Goal: Register for event/course: Sign up to attend an event or enroll in a course

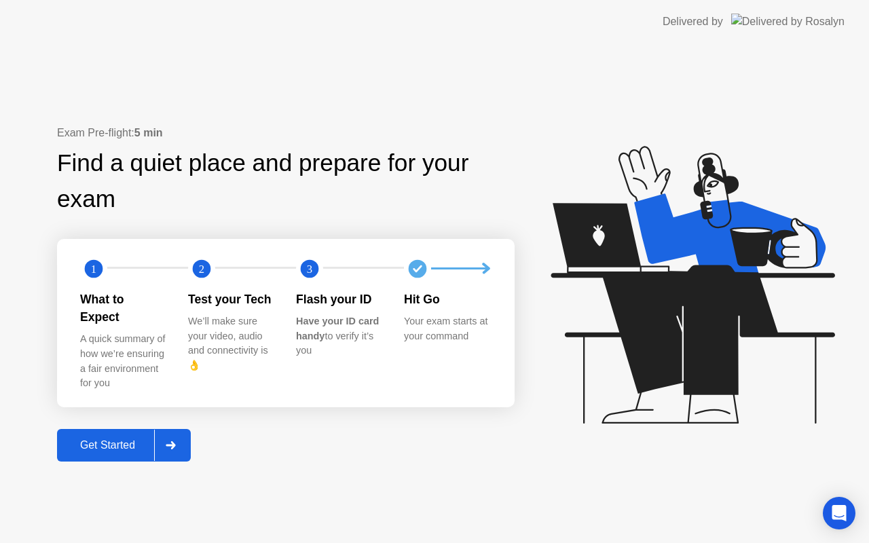
click at [84, 439] on div "Get Started" at bounding box center [107, 445] width 93 height 12
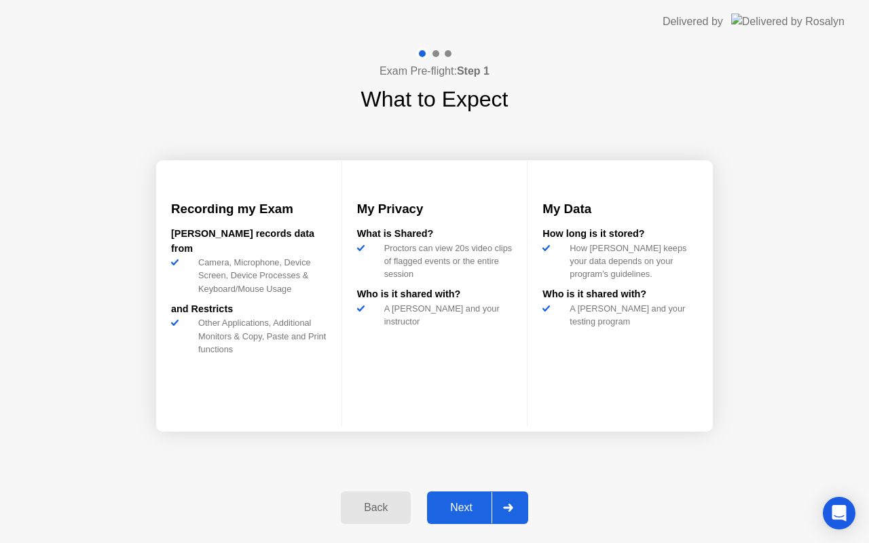
click at [463, 508] on div "Next" at bounding box center [461, 508] width 60 height 12
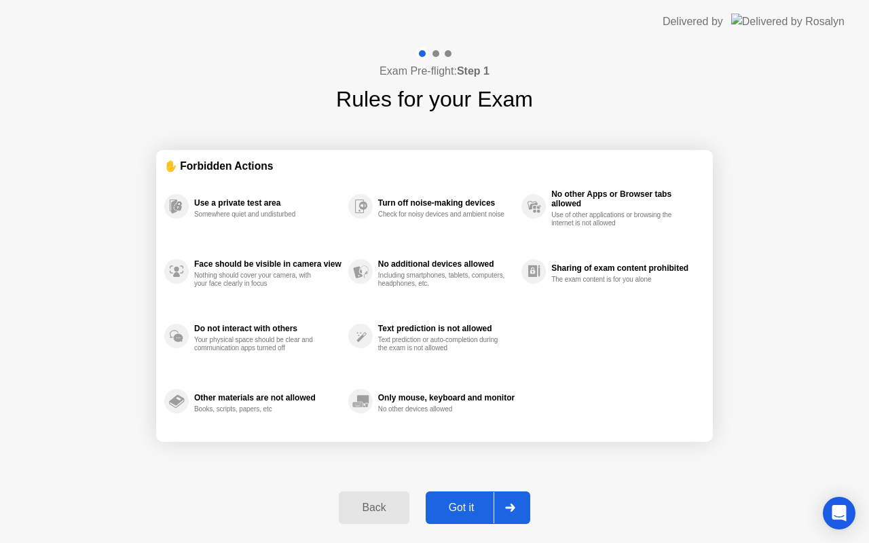
click at [463, 508] on div "Got it" at bounding box center [462, 508] width 64 height 12
select select "**********"
select select "*******"
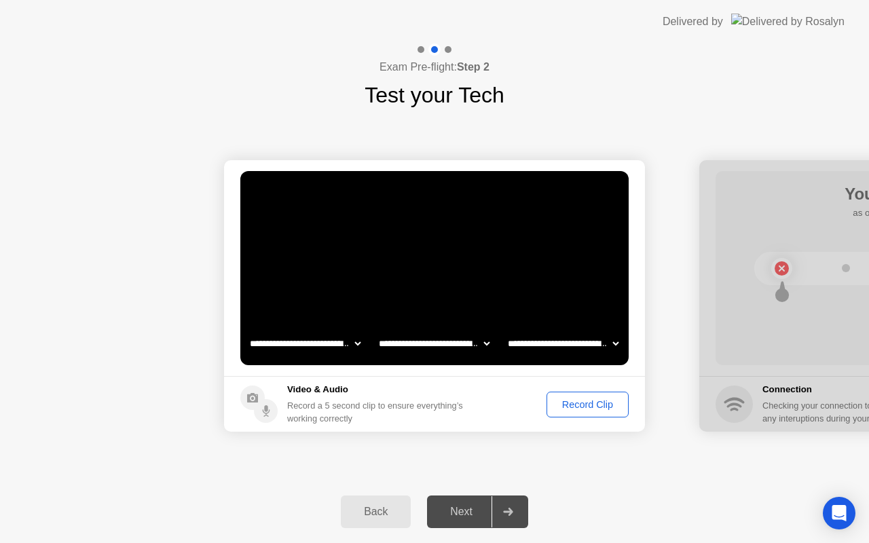
click at [580, 401] on div "Record Clip" at bounding box center [587, 404] width 73 height 11
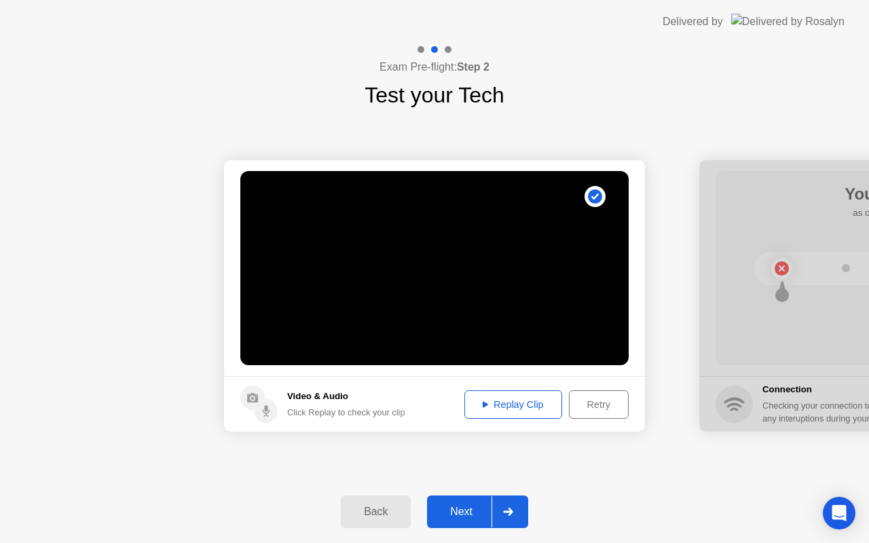
click at [460, 514] on div "Next" at bounding box center [461, 512] width 60 height 12
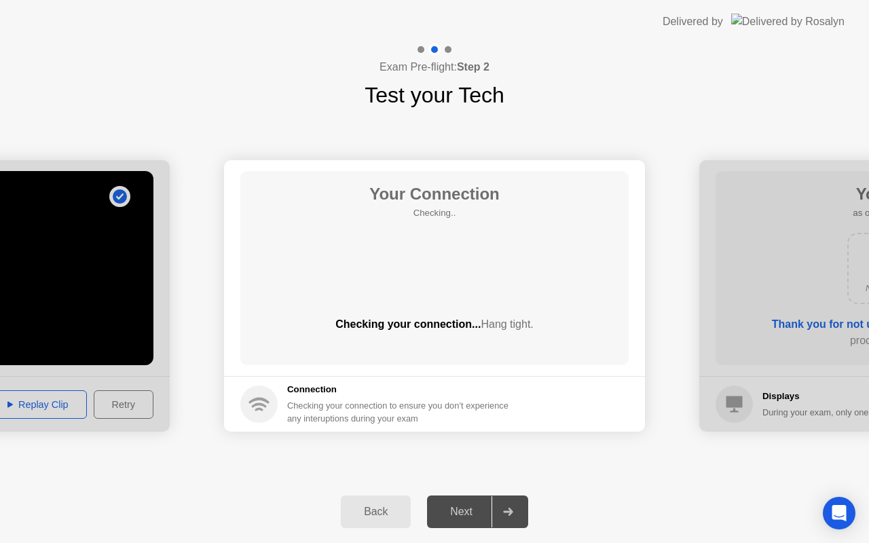
click at [460, 514] on div "Next" at bounding box center [461, 512] width 60 height 12
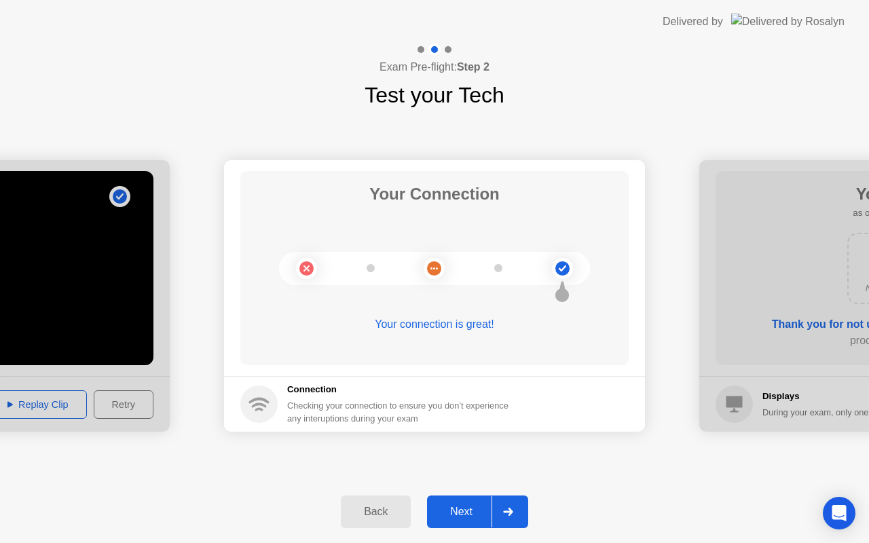
click at [463, 511] on div "Next" at bounding box center [461, 512] width 60 height 12
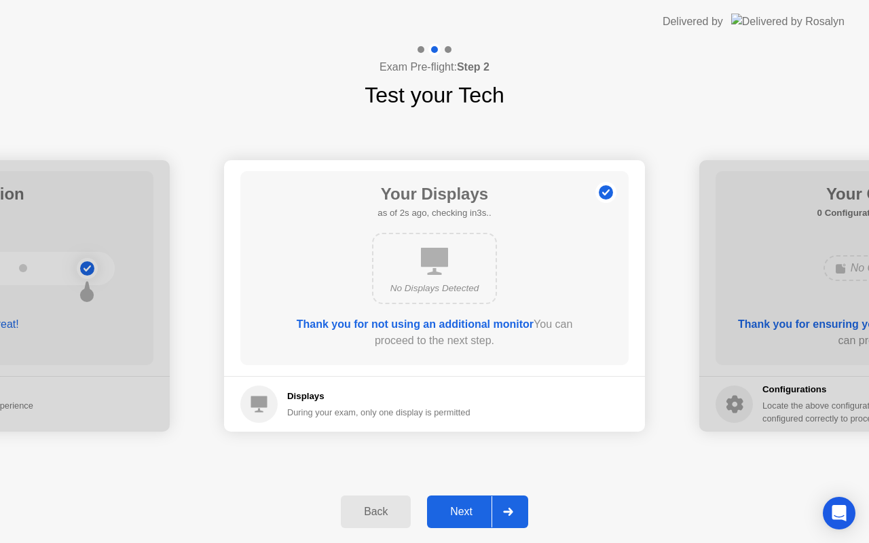
click at [463, 511] on div "Next" at bounding box center [461, 512] width 60 height 12
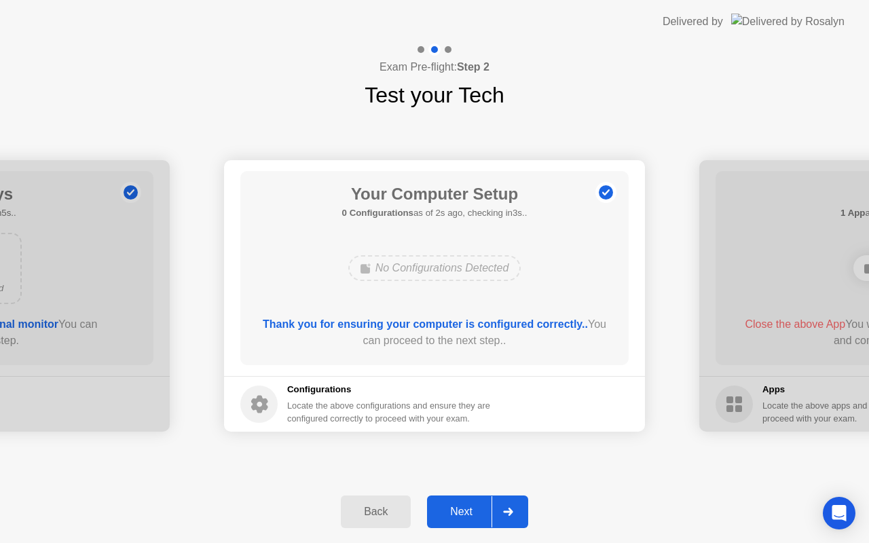
click at [463, 511] on div "Next" at bounding box center [461, 512] width 60 height 12
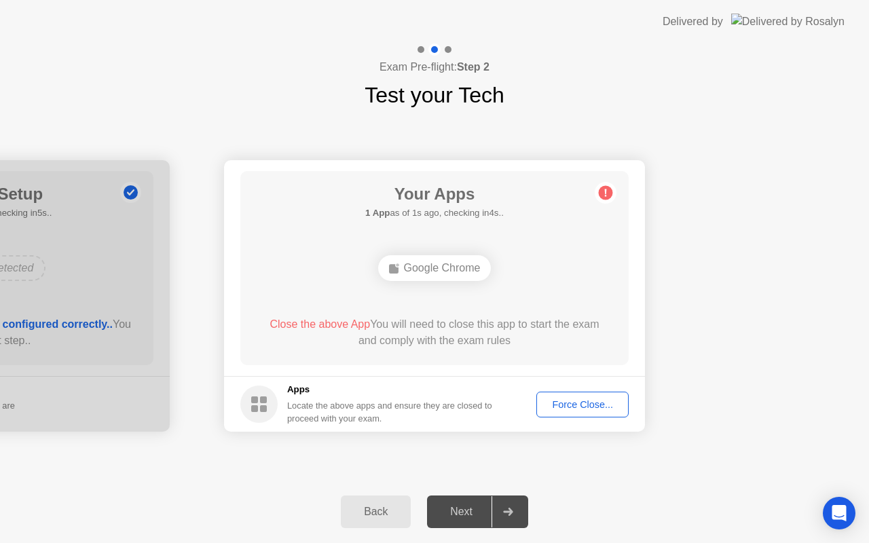
click at [463, 511] on div "Next" at bounding box center [461, 512] width 60 height 12
click at [586, 403] on div "Force Close..." at bounding box center [582, 404] width 83 height 11
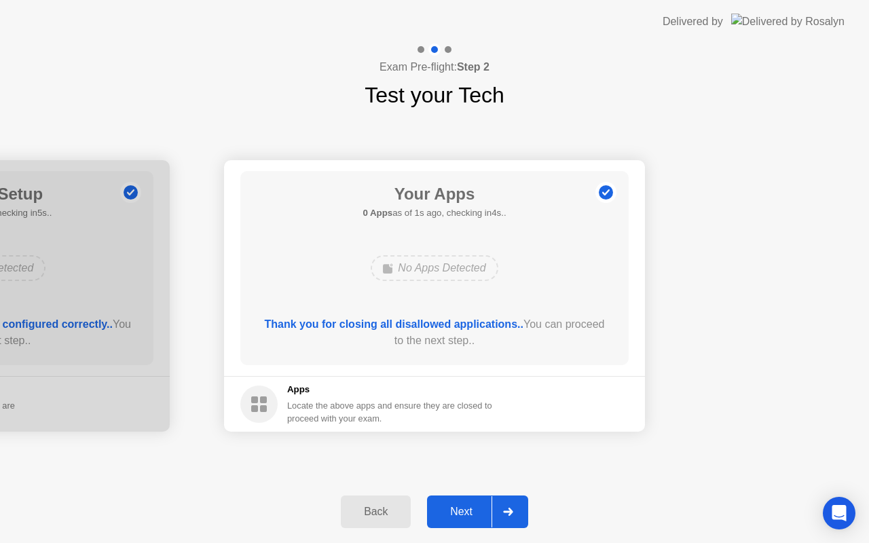
click at [458, 515] on div "Next" at bounding box center [461, 512] width 60 height 12
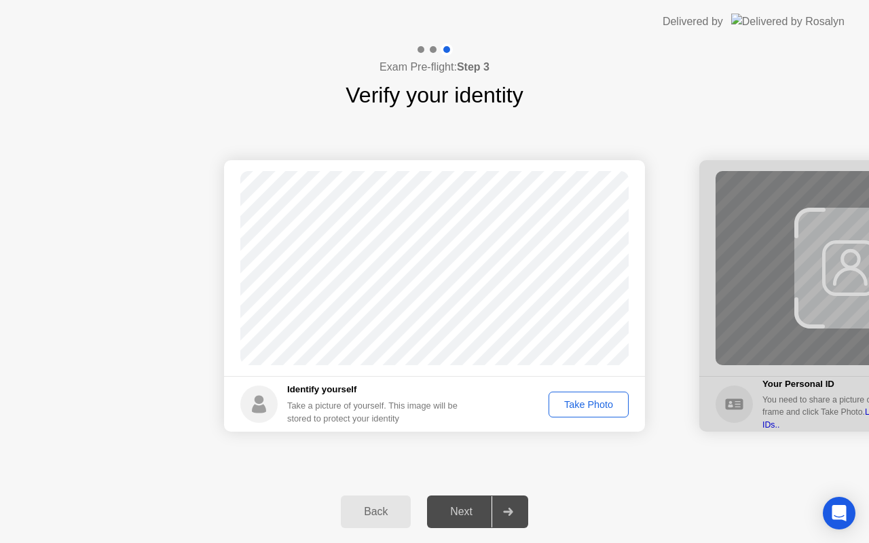
click at [582, 403] on div "Take Photo" at bounding box center [588, 404] width 71 height 11
click at [466, 515] on div "Next" at bounding box center [461, 512] width 60 height 12
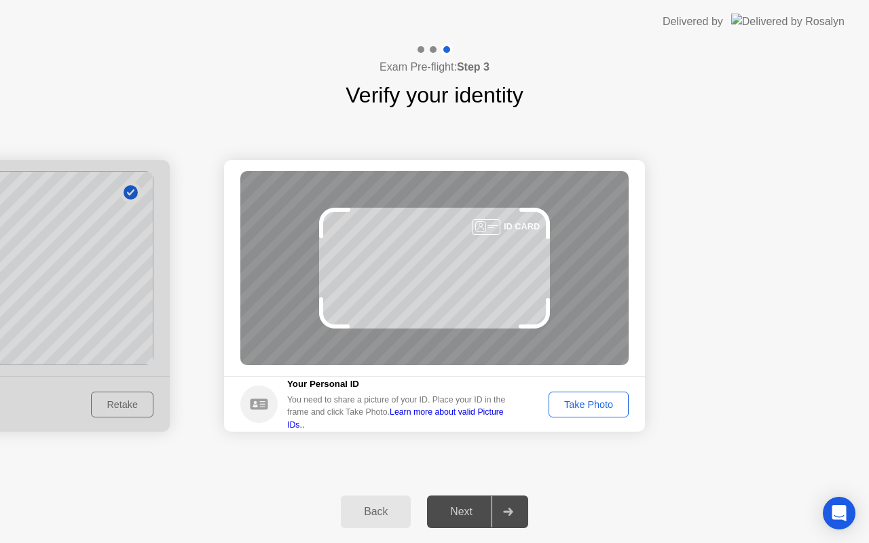
click at [460, 506] on div "Next" at bounding box center [461, 512] width 60 height 12
click at [593, 401] on div "Take Photo" at bounding box center [588, 404] width 71 height 11
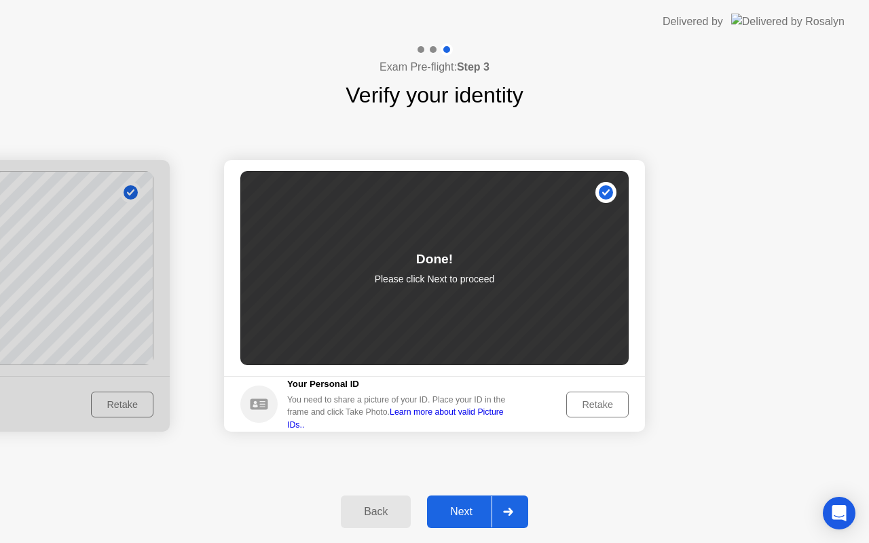
click at [462, 510] on div "Next" at bounding box center [461, 512] width 60 height 12
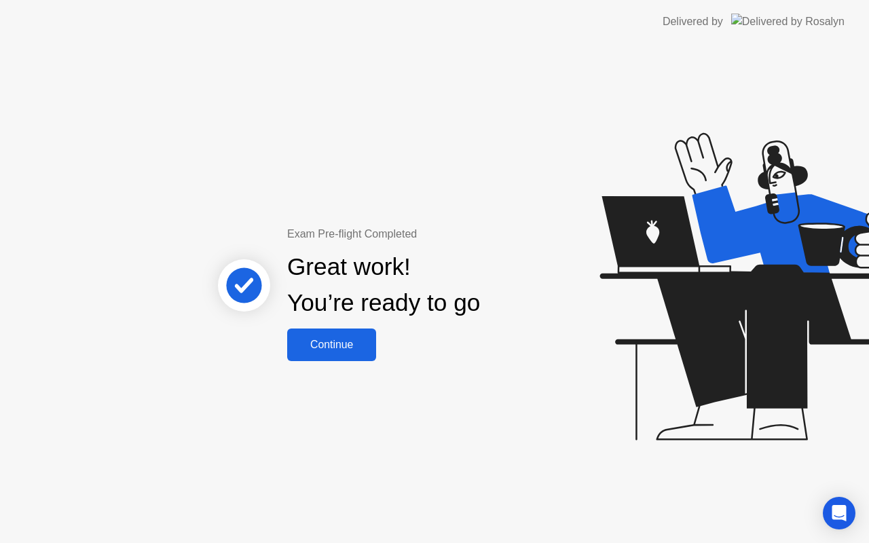
click at [335, 344] on div "Continue" at bounding box center [331, 345] width 81 height 12
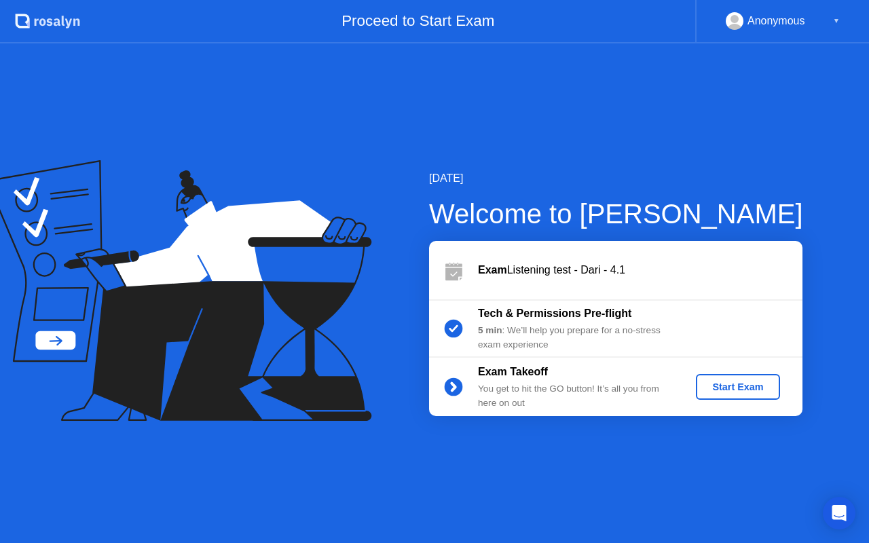
click at [741, 383] on div "Start Exam" at bounding box center [737, 387] width 73 height 11
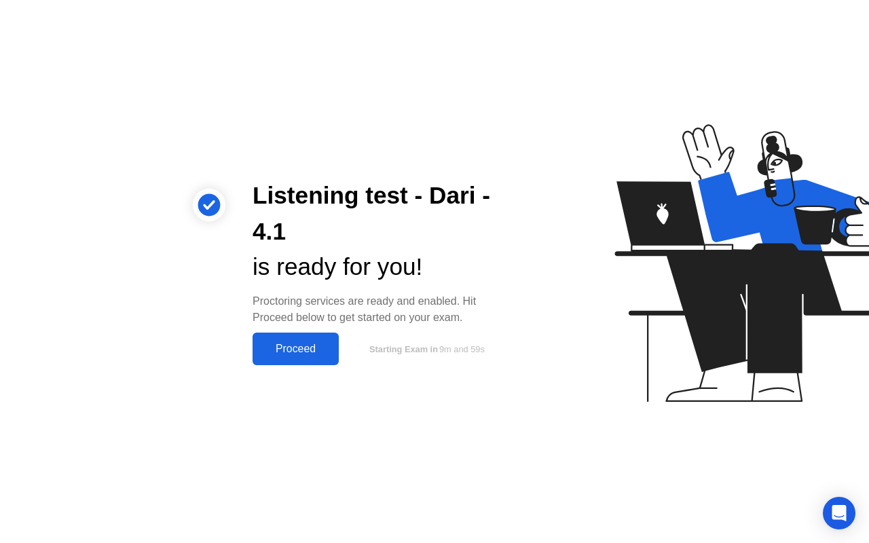
click at [291, 350] on div "Proceed" at bounding box center [296, 349] width 78 height 12
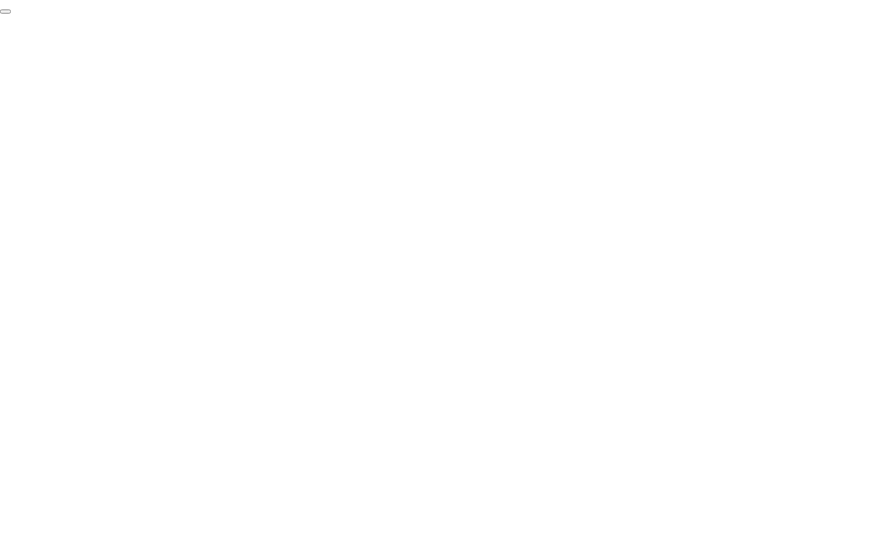
click div "End Proctoring Session"
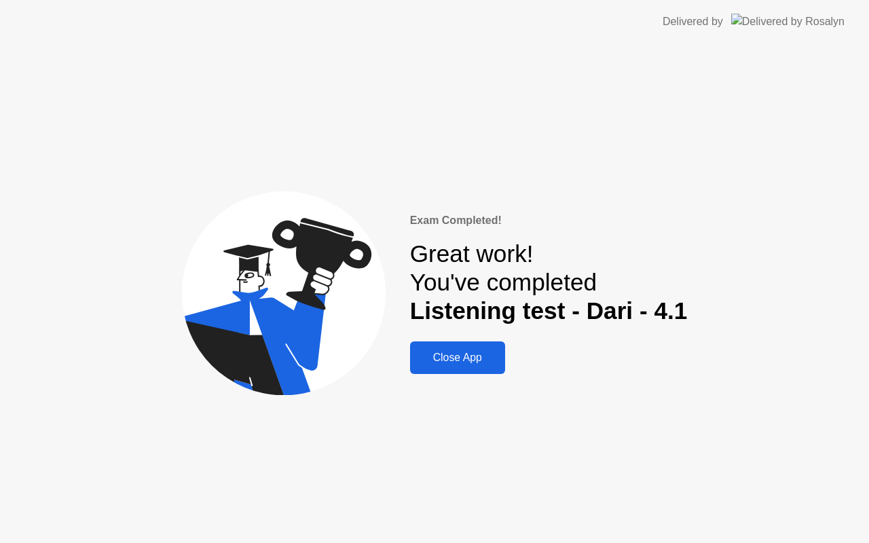
click at [455, 352] on div "Close App" at bounding box center [457, 358] width 87 height 12
